Goal: Task Accomplishment & Management: Manage account settings

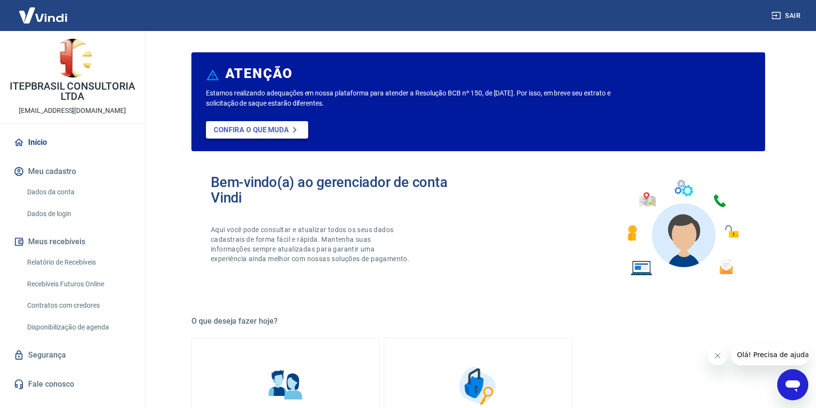
click at [261, 133] on p "Confira o que muda" at bounding box center [251, 129] width 75 height 9
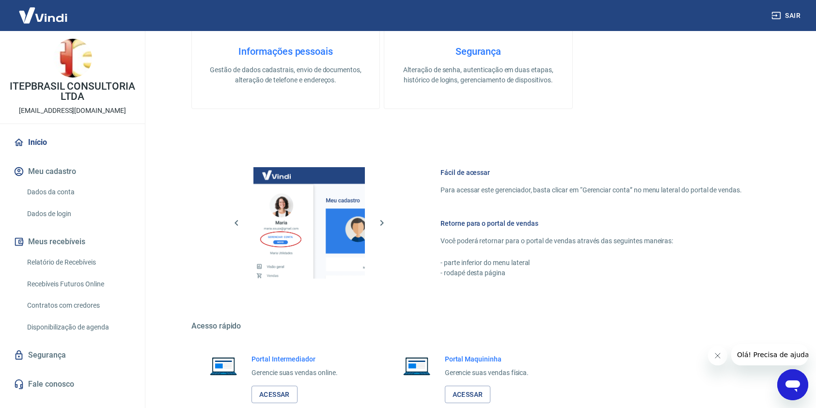
scroll to position [447, 0]
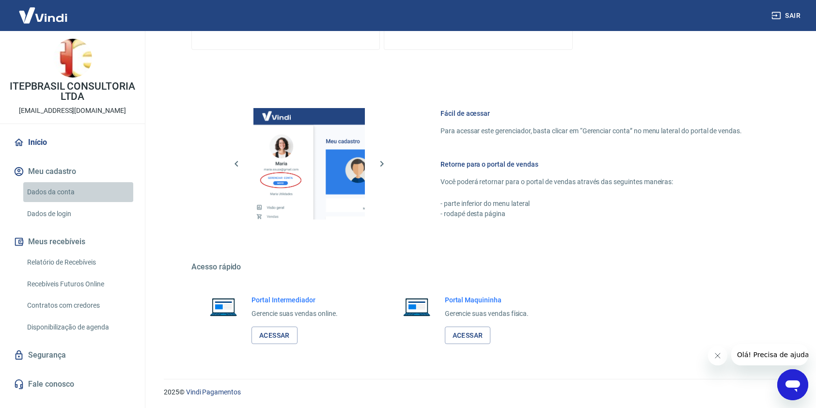
click at [50, 191] on link "Dados da conta" at bounding box center [78, 192] width 110 height 20
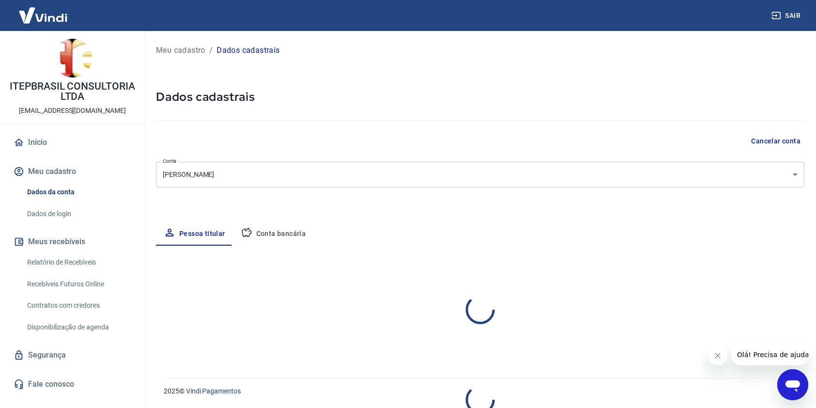
select select "SP"
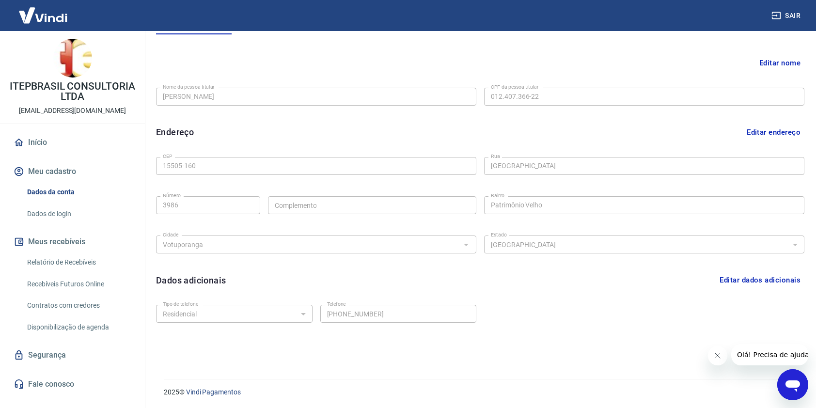
scroll to position [212, 0]
click at [49, 212] on link "Dados de login" at bounding box center [78, 214] width 110 height 20
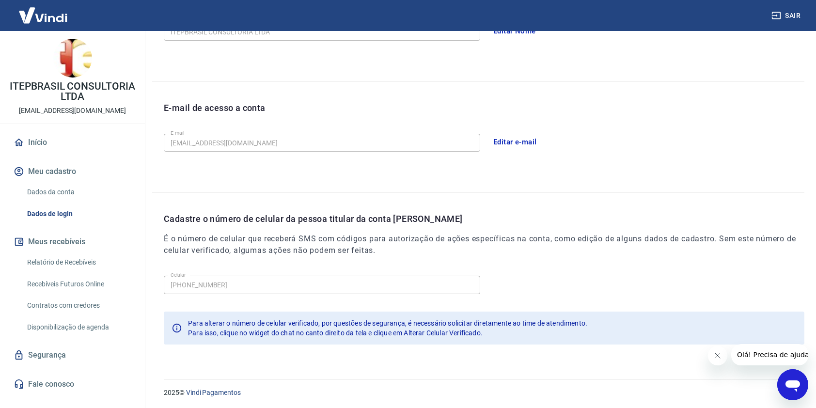
scroll to position [212, 0]
click at [52, 260] on link "Relatório de Recebíveis" at bounding box center [78, 262] width 110 height 20
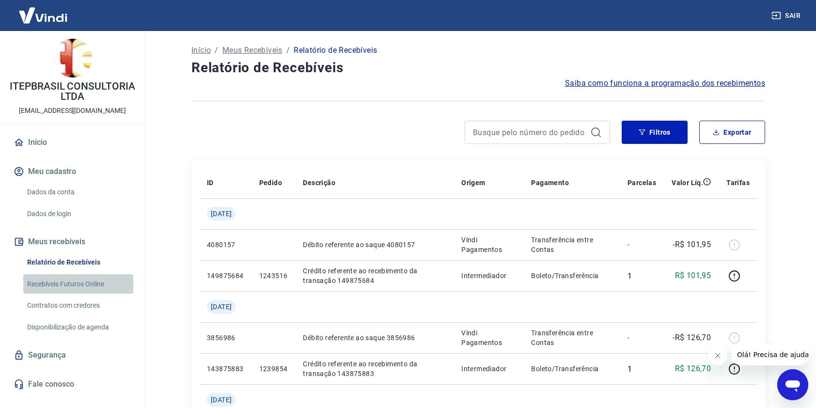
click at [58, 285] on link "Recebíveis Futuros Online" at bounding box center [78, 284] width 110 height 20
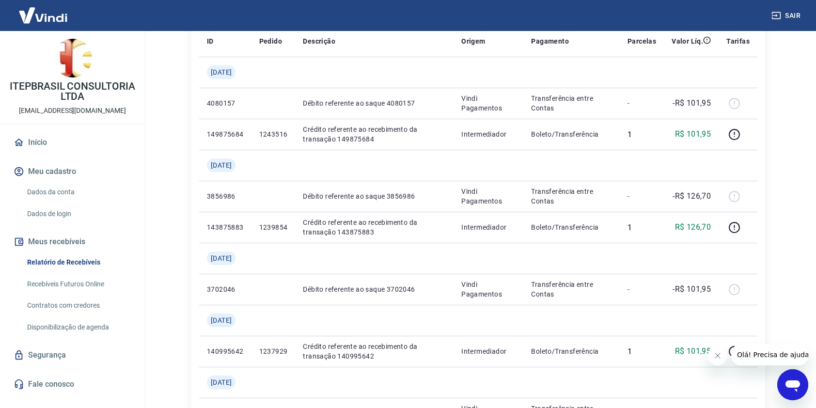
scroll to position [145, 0]
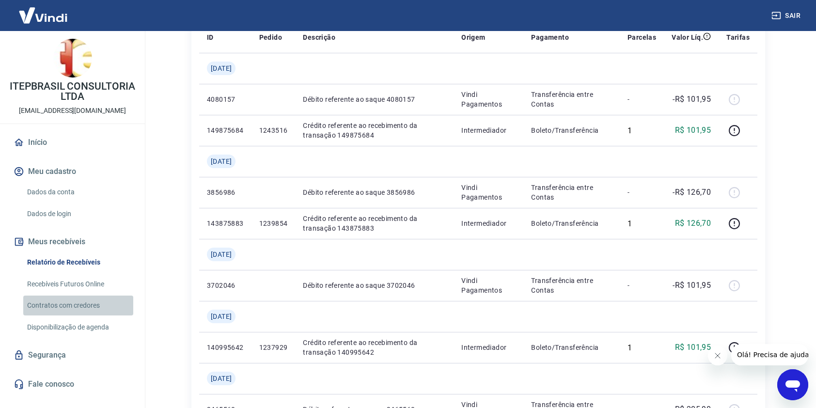
click at [54, 310] on link "Contratos com credores" at bounding box center [78, 305] width 110 height 20
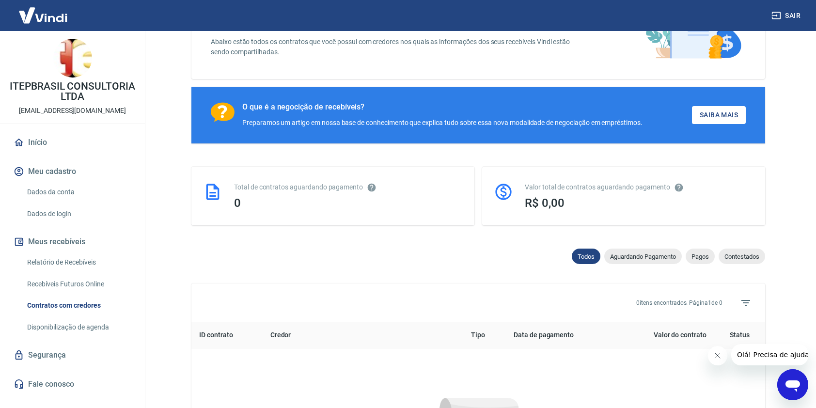
scroll to position [145, 0]
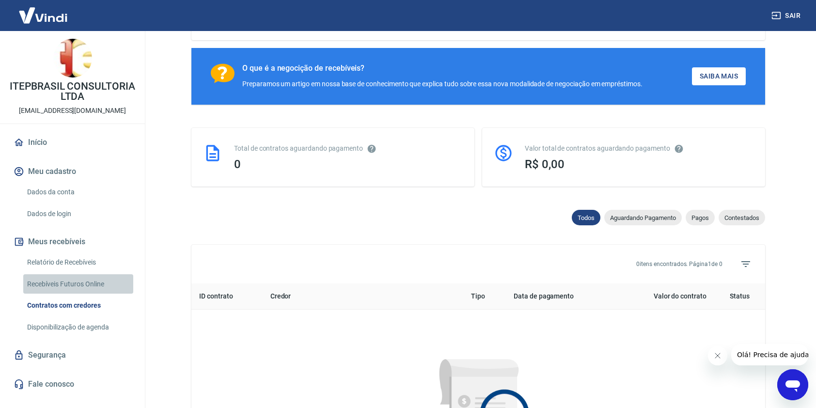
click at [59, 280] on link "Recebíveis Futuros Online" at bounding box center [78, 284] width 110 height 20
